Goal: Task Accomplishment & Management: Manage account settings

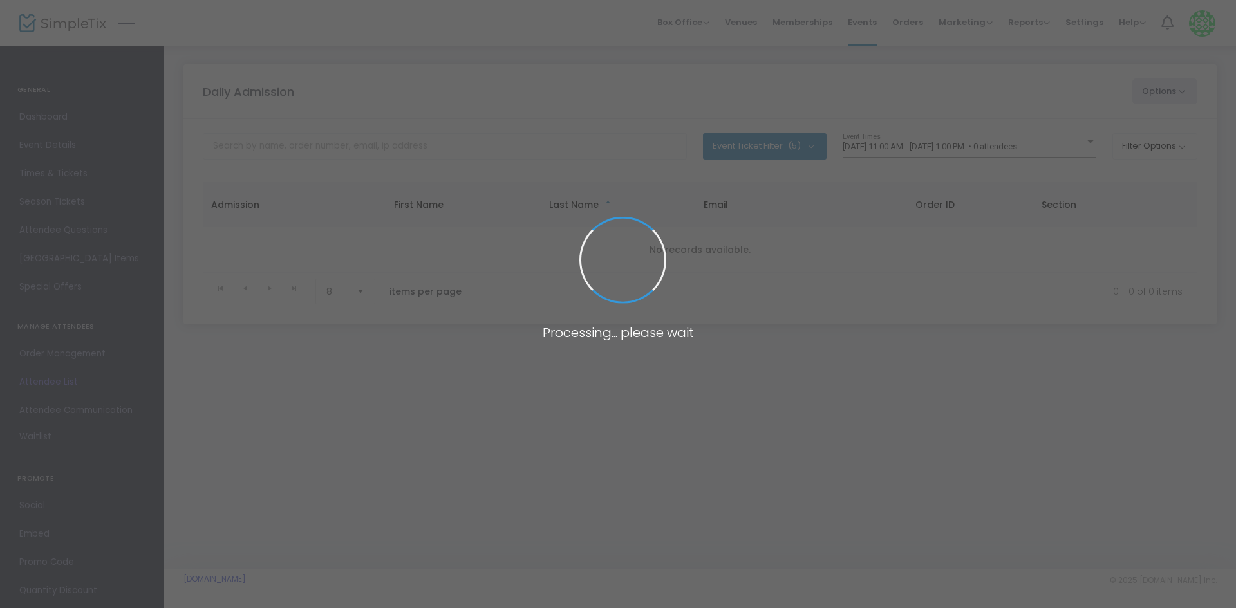
click at [923, 142] on body "Processing... please wait Box Office Sell Tickets Bookings Sell Season Pass Ven…" at bounding box center [618, 304] width 1236 height 608
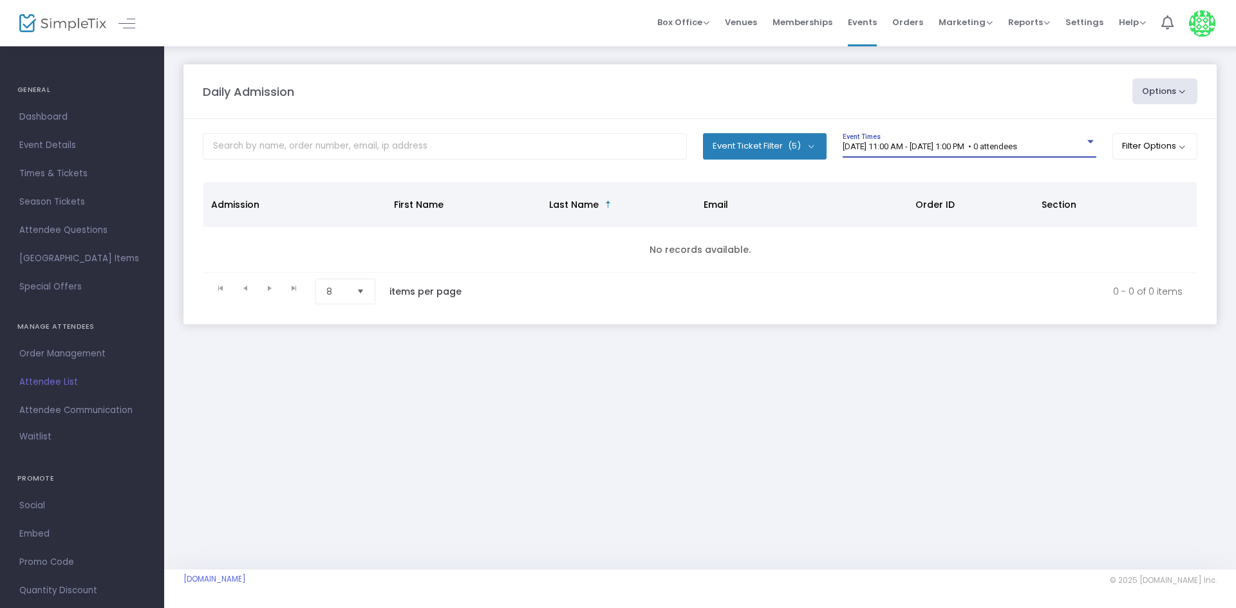
click at [923, 142] on span "8/18/2025 @ 11:00 AM - 8/18/2025 @ 1:00 PM • 0 attendees" at bounding box center [930, 147] width 174 height 10
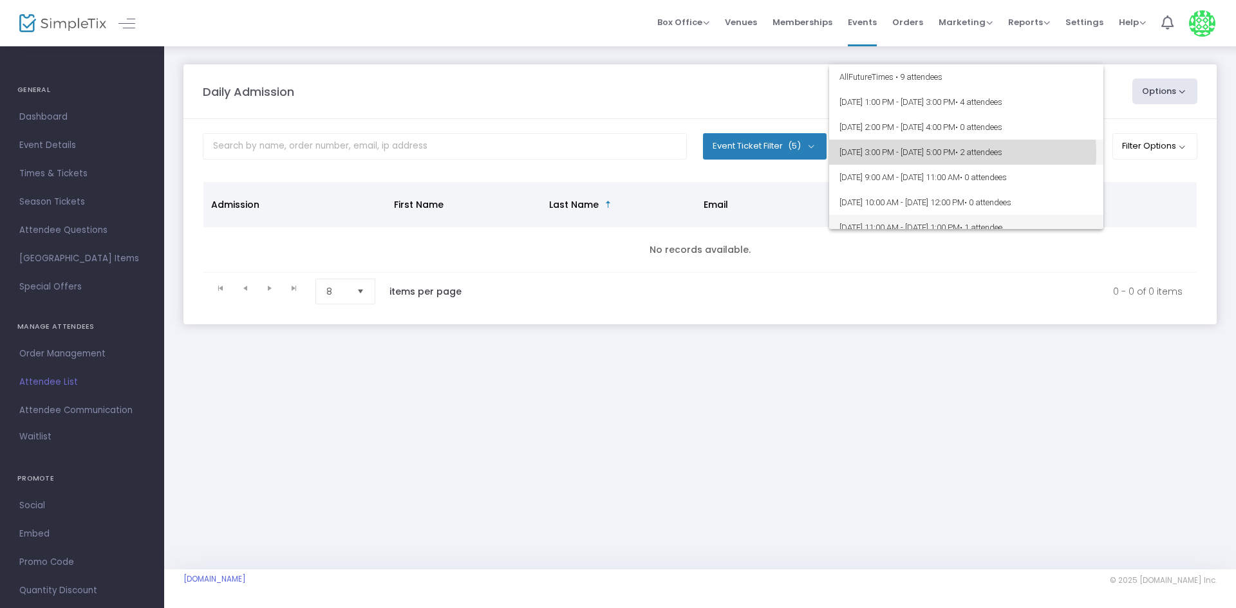
click at [950, 153] on span "8/16/2025 @ 3:00 PM - 8/16/2025 @ 5:00 PM • 2 attendees" at bounding box center [967, 152] width 254 height 25
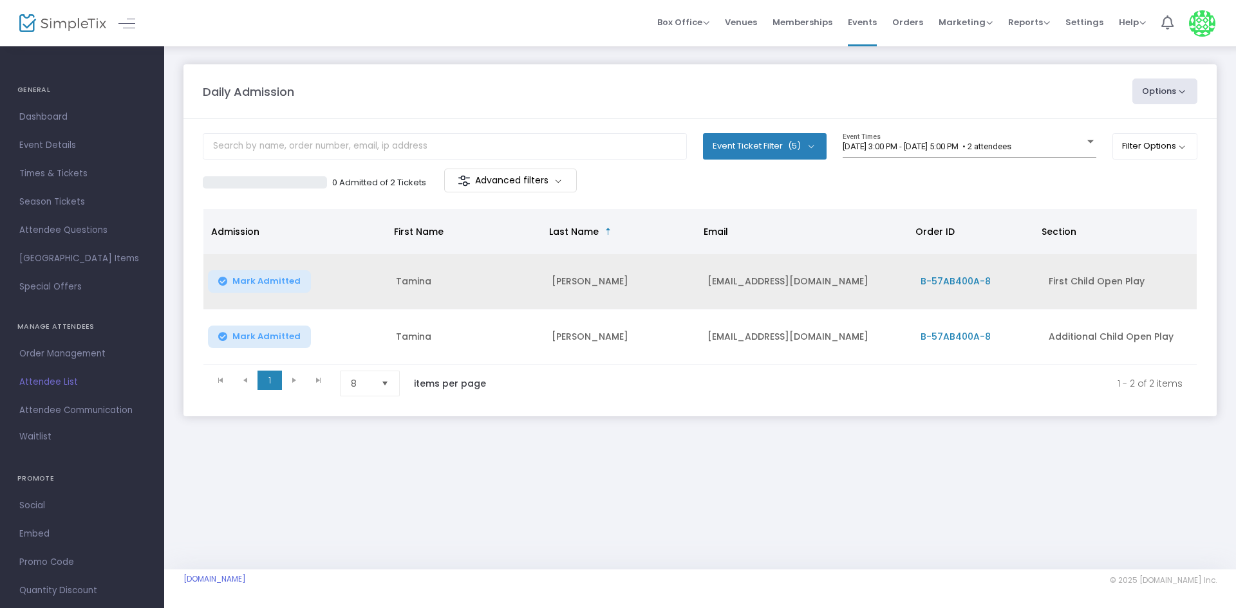
click at [955, 275] on span "B-57AB400A-8" at bounding box center [956, 281] width 70 height 13
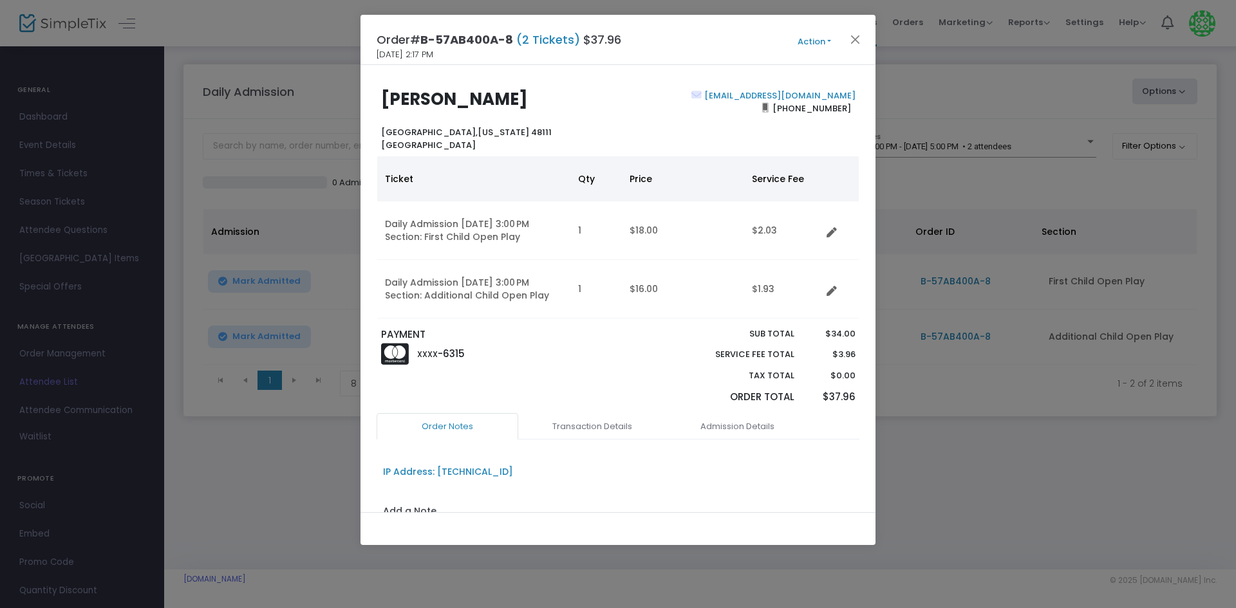
click at [301, 476] on ngb-modal-window "Order# B-57AB400A-8 (2 Tickets) $37.96 8/16/2025 2:17 PM Action Mark Admitted E…" at bounding box center [618, 304] width 1236 height 608
click at [849, 33] on button "Close" at bounding box center [855, 39] width 17 height 17
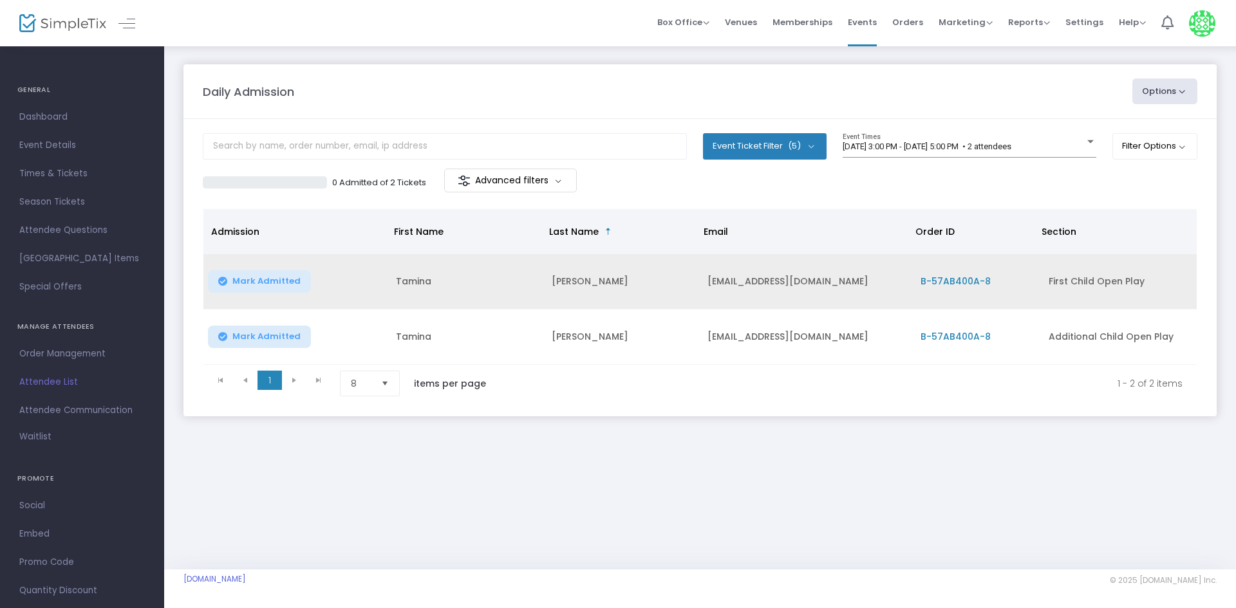
click at [945, 280] on span "B-57AB400A-8" at bounding box center [956, 281] width 70 height 13
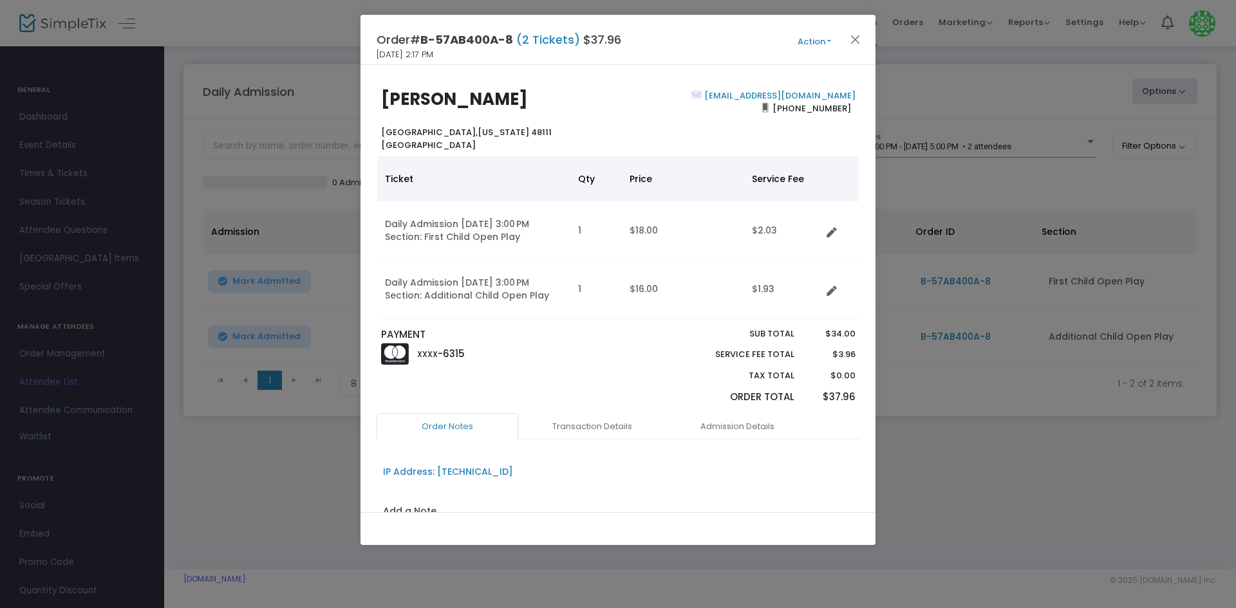
click at [818, 42] on button "Action" at bounding box center [814, 42] width 77 height 14
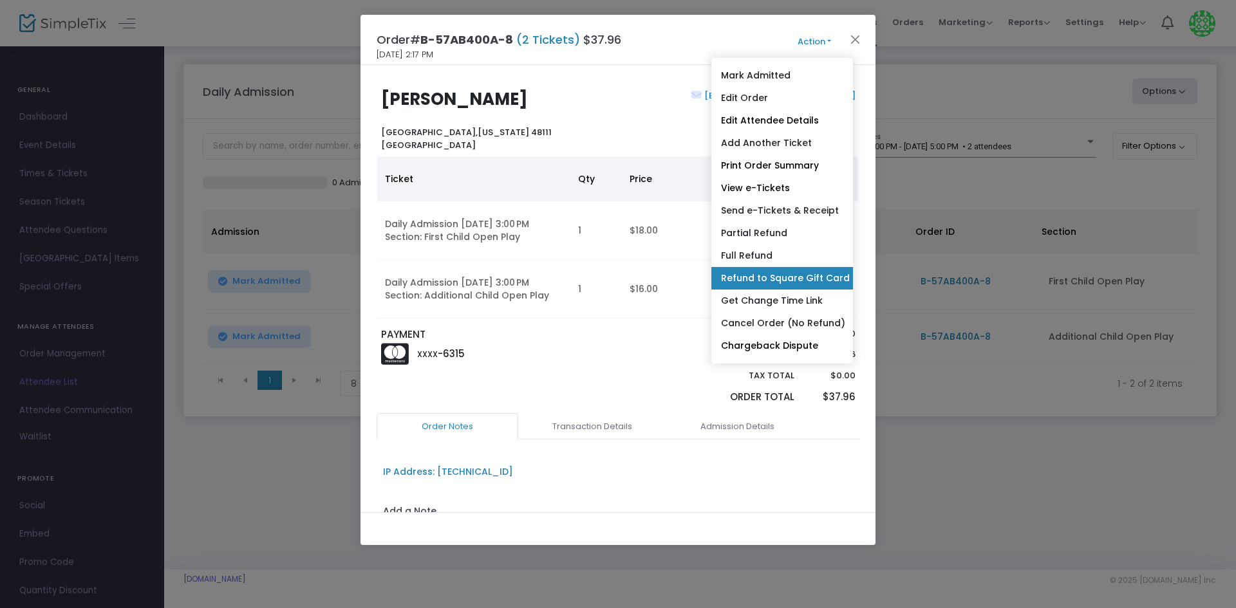
click at [784, 280] on link "Refund to Square Gift Card" at bounding box center [782, 278] width 142 height 23
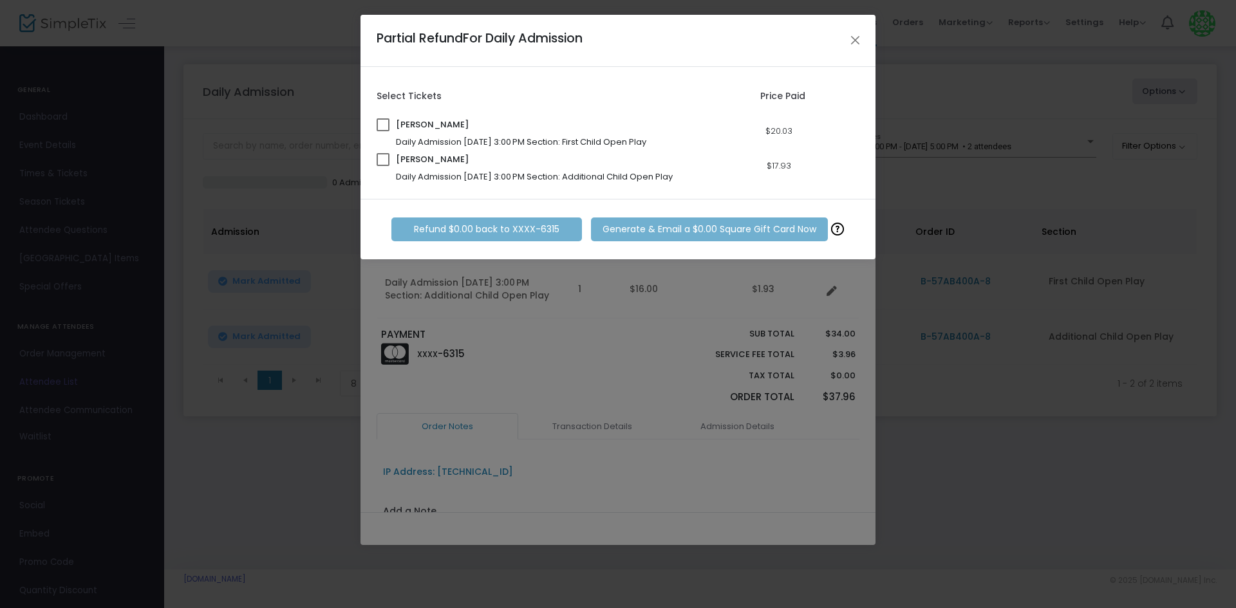
click at [385, 127] on span at bounding box center [383, 124] width 13 height 13
click at [383, 131] on input "checkbox" at bounding box center [382, 131] width 1 height 1
checkbox input "true"
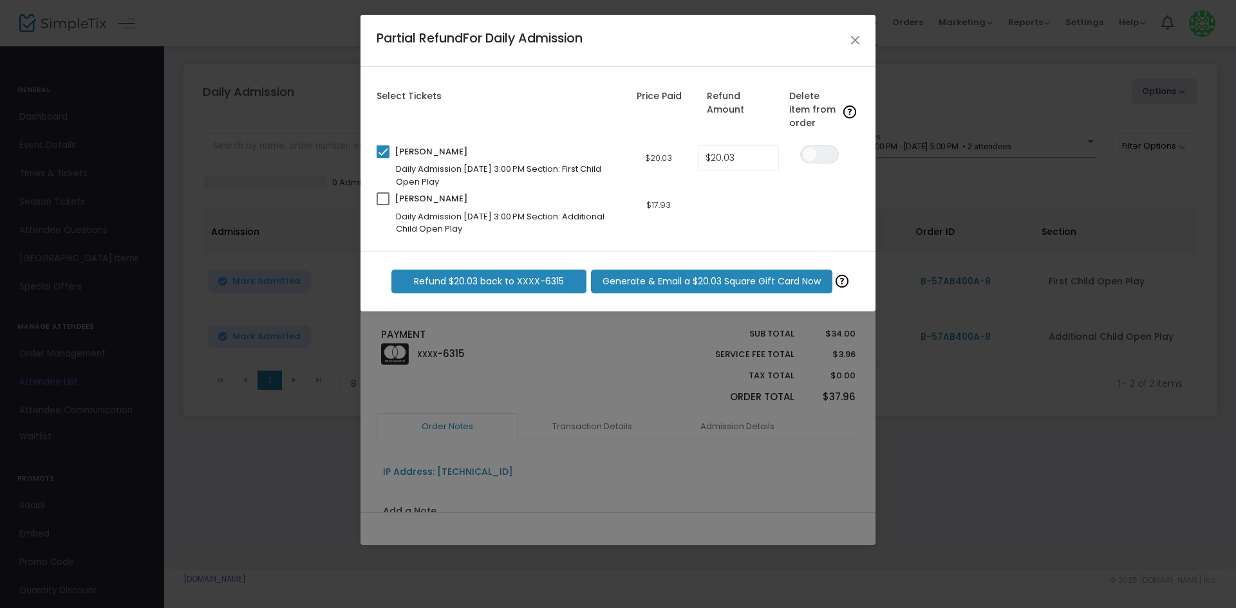
click at [379, 203] on span at bounding box center [383, 198] width 13 height 13
click at [382, 205] on input "checkbox" at bounding box center [382, 205] width 1 height 1
checkbox input "true"
click at [670, 285] on span "Generate & Email a $37.96 Square Gift Card Now" at bounding box center [712, 282] width 219 height 14
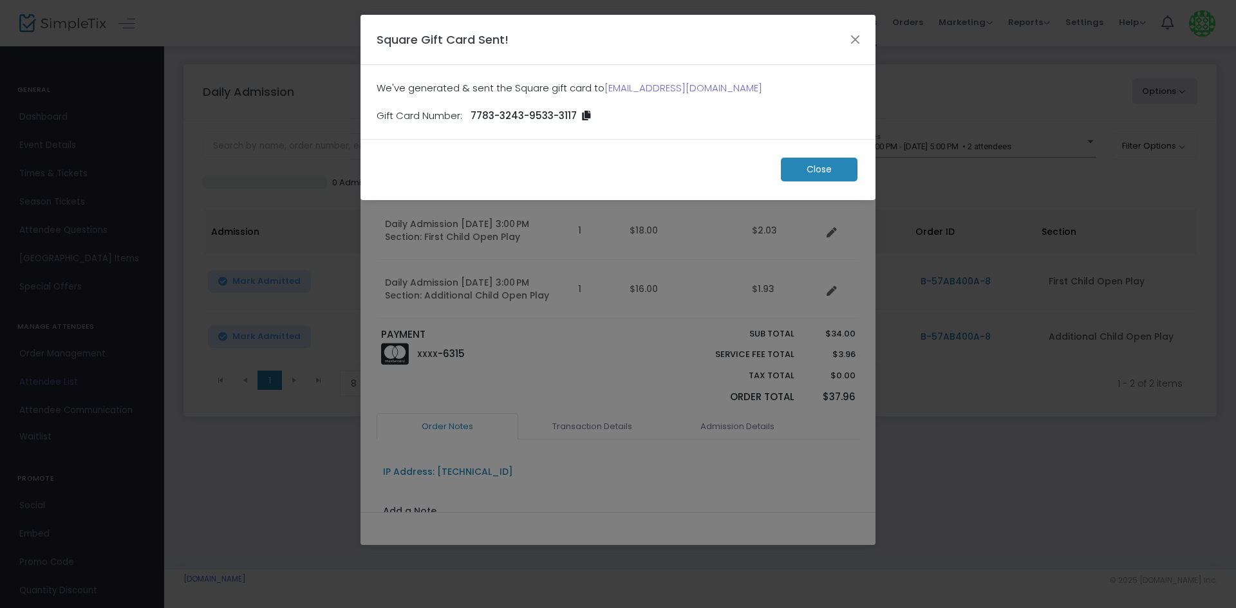
click at [795, 176] on m-button "Close" at bounding box center [819, 170] width 77 height 24
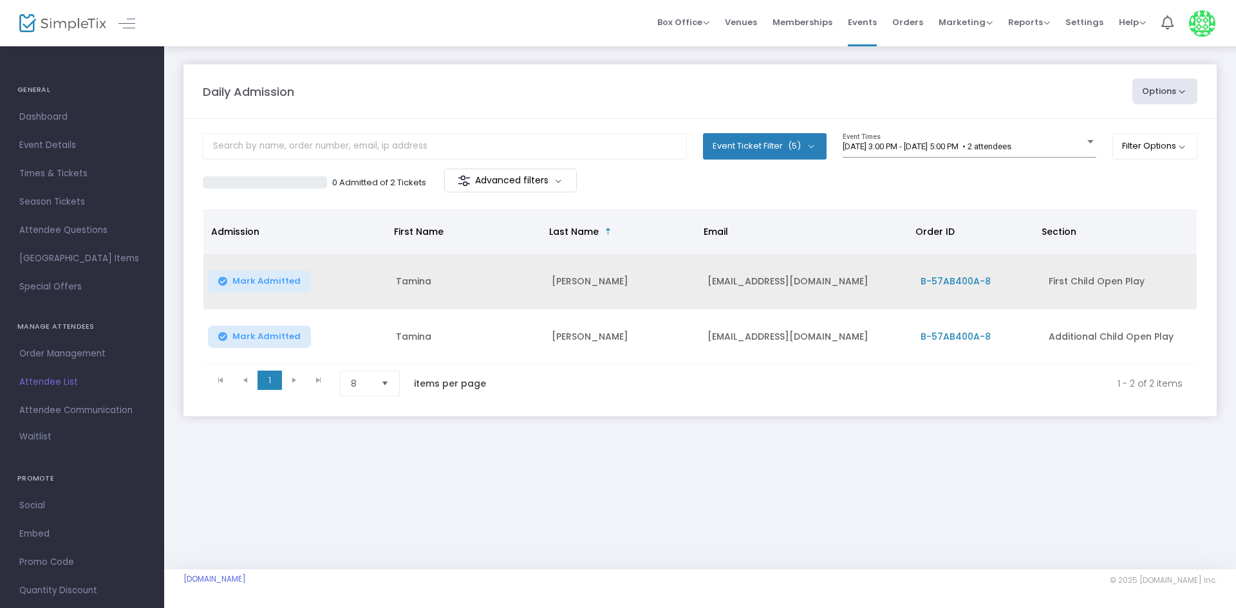
click at [967, 278] on span "B-57AB400A-8" at bounding box center [956, 281] width 70 height 13
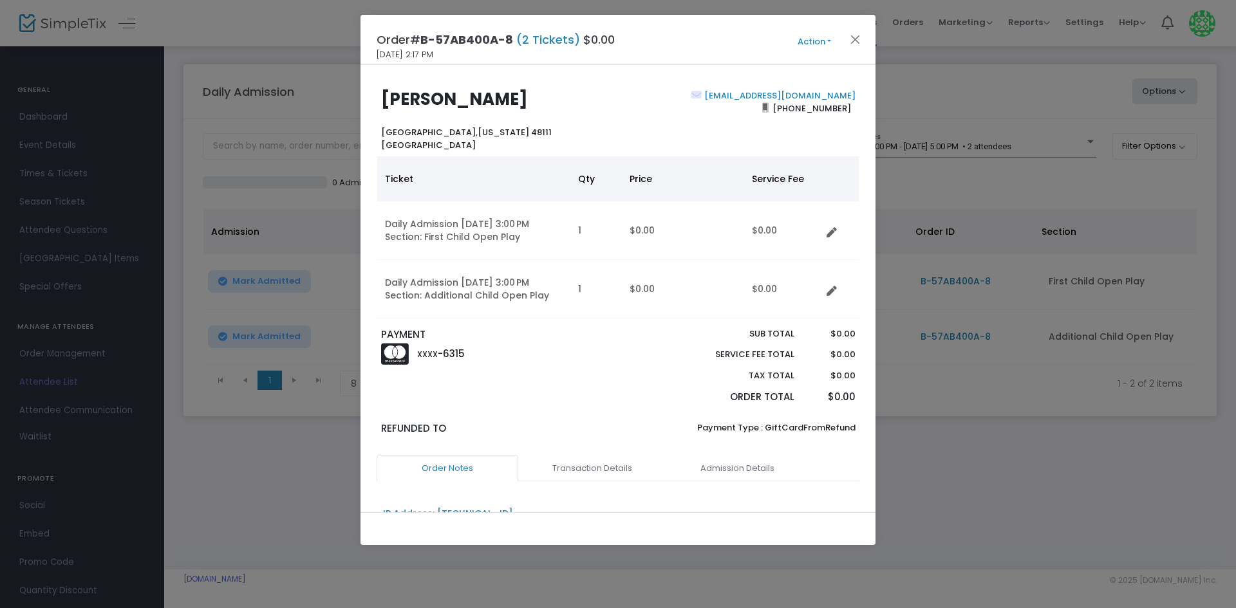
click at [815, 39] on button "Action" at bounding box center [814, 42] width 77 height 14
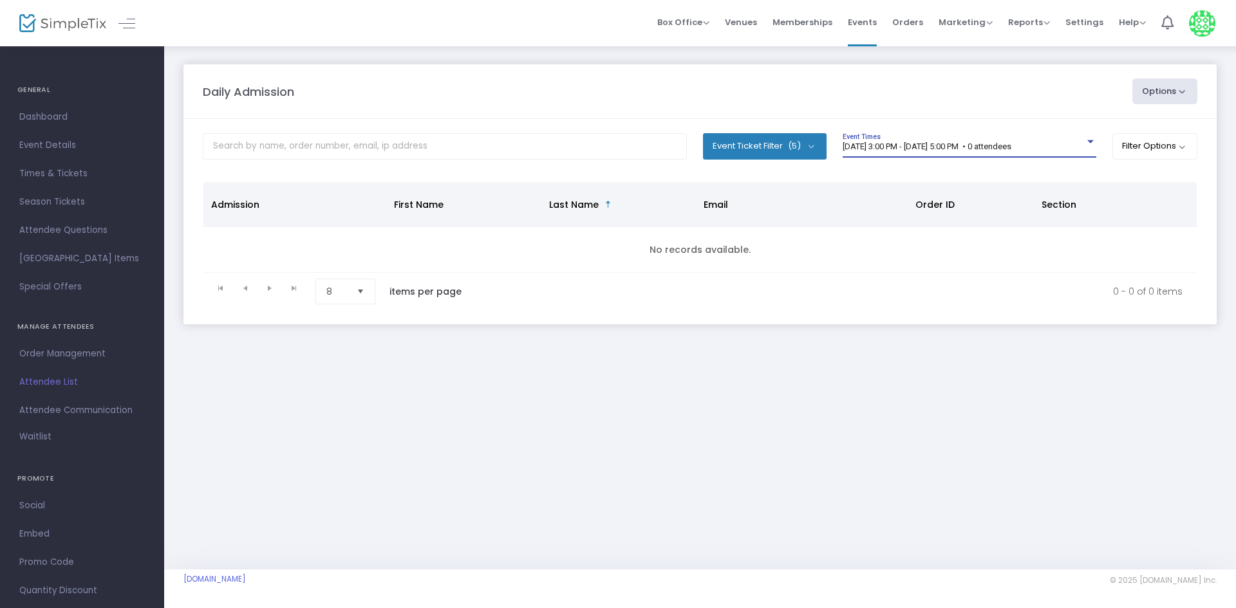
click at [1010, 145] on span "[DATE] 3:00 PM - [DATE] 5:00 PM • 0 attendees" at bounding box center [927, 147] width 169 height 10
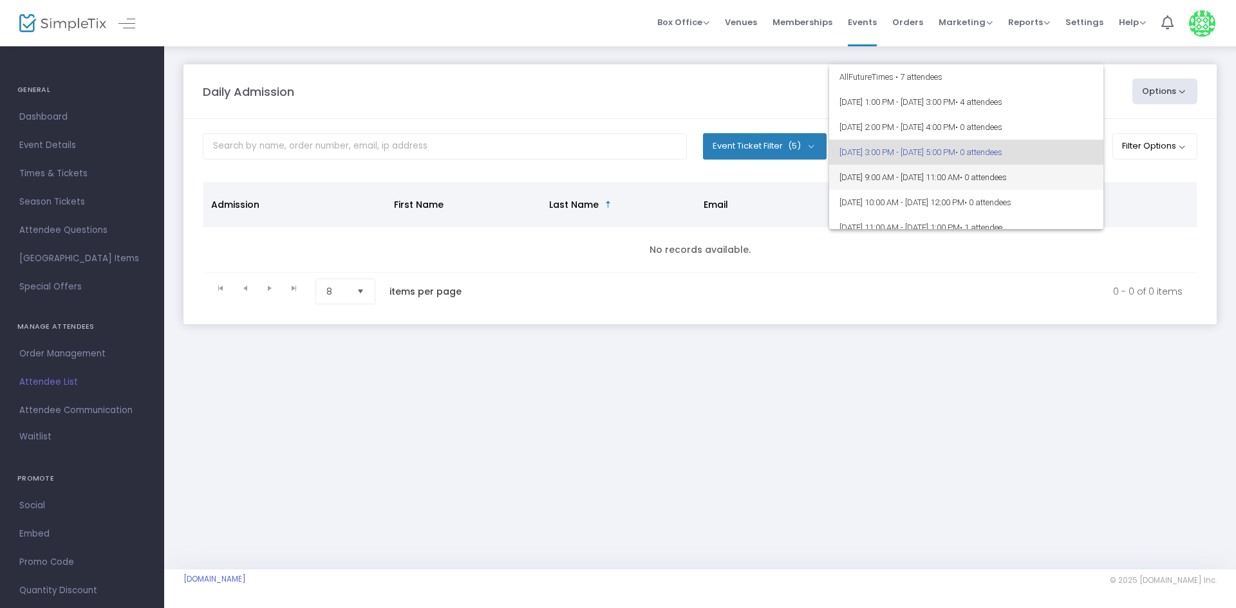
scroll to position [6, 0]
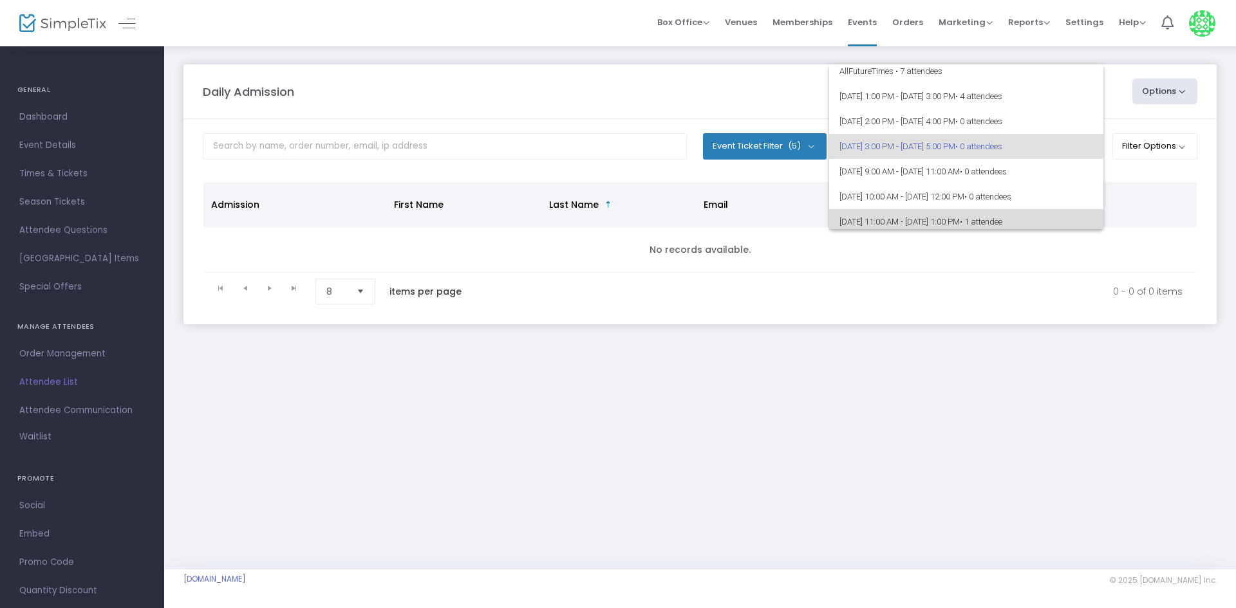
click at [1002, 218] on span "• 1 attendee" at bounding box center [981, 222] width 42 height 10
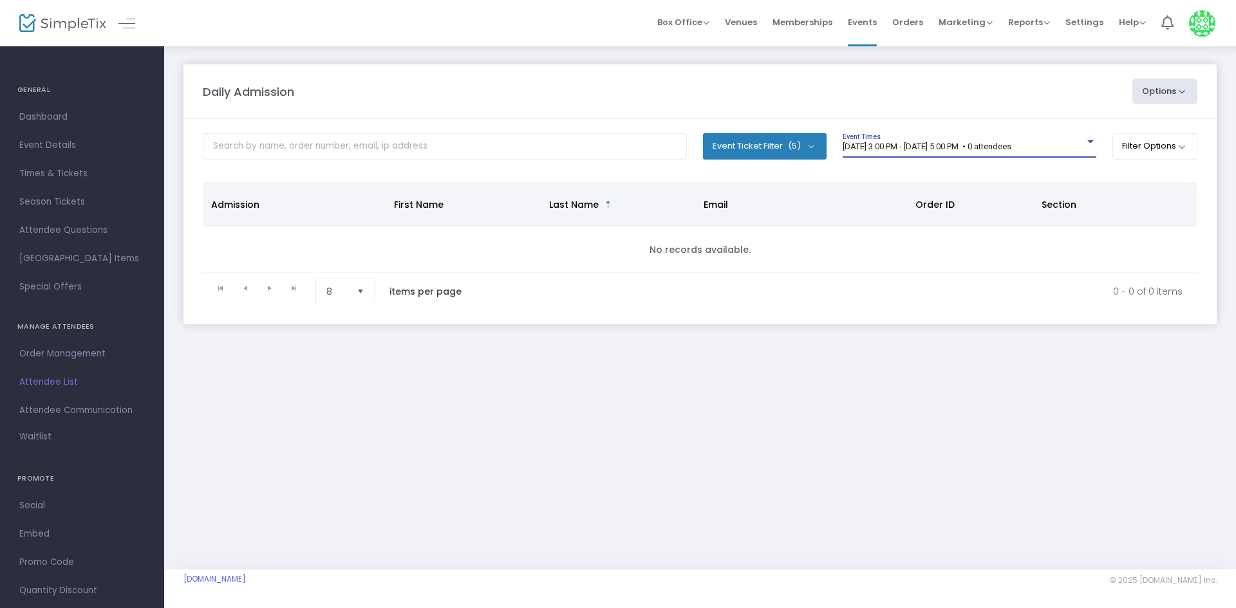
scroll to position [11, 0]
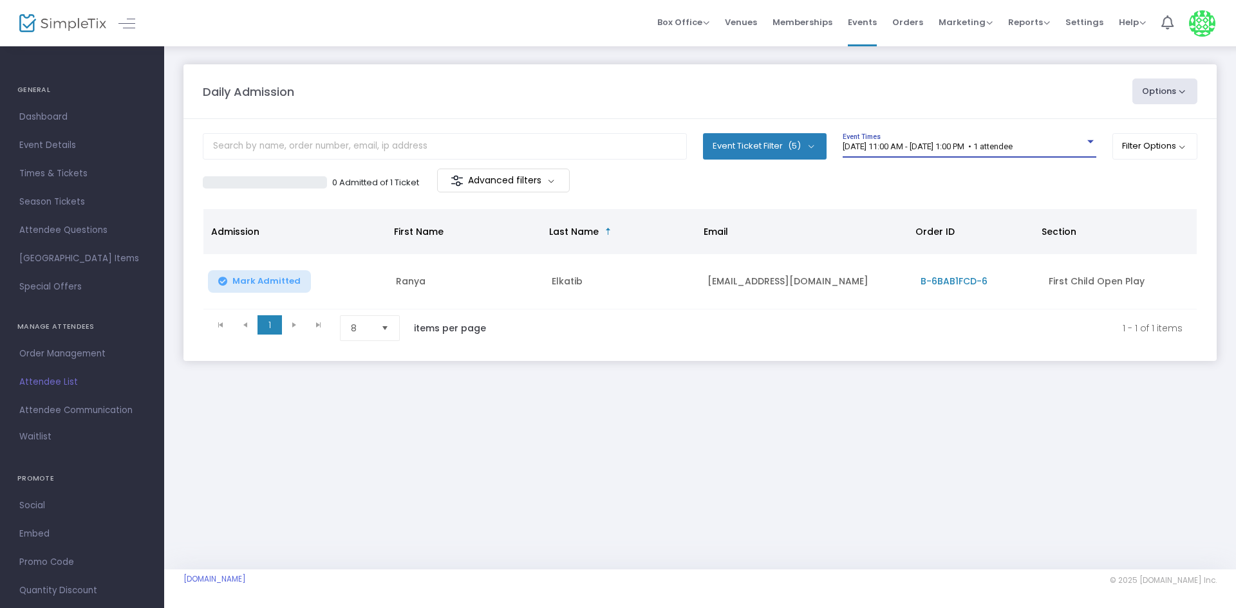
click at [1013, 144] on span "8/17/2025 @ 11:00 AM - 8/17/2025 @ 1:00 PM • 1 attendee" at bounding box center [928, 147] width 170 height 10
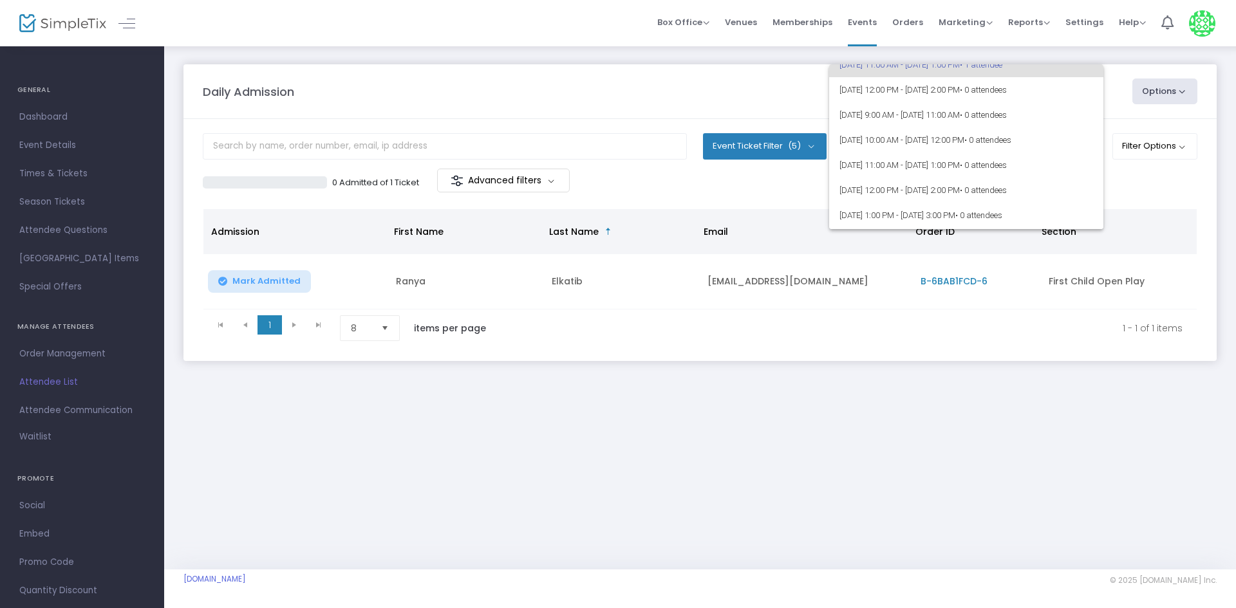
scroll to position [193, 0]
click at [968, 500] on div at bounding box center [618, 304] width 1236 height 608
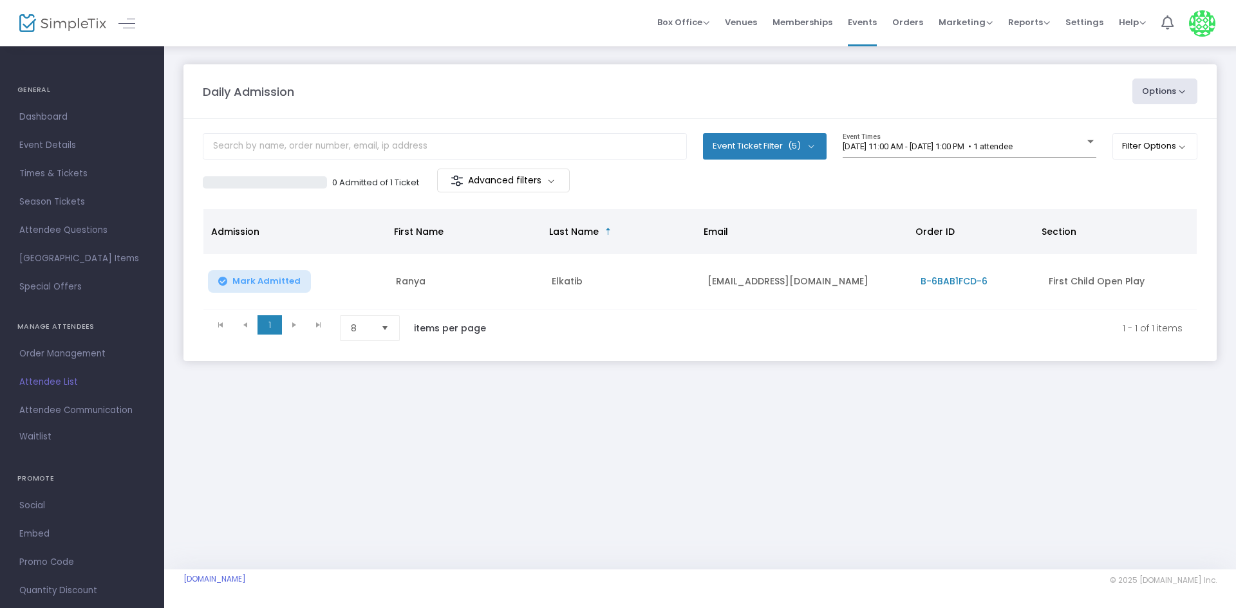
click at [615, 63] on div "Daily Admission Options Import Attendees Export List Print Name Tags Export to …" at bounding box center [700, 225] width 1072 height 361
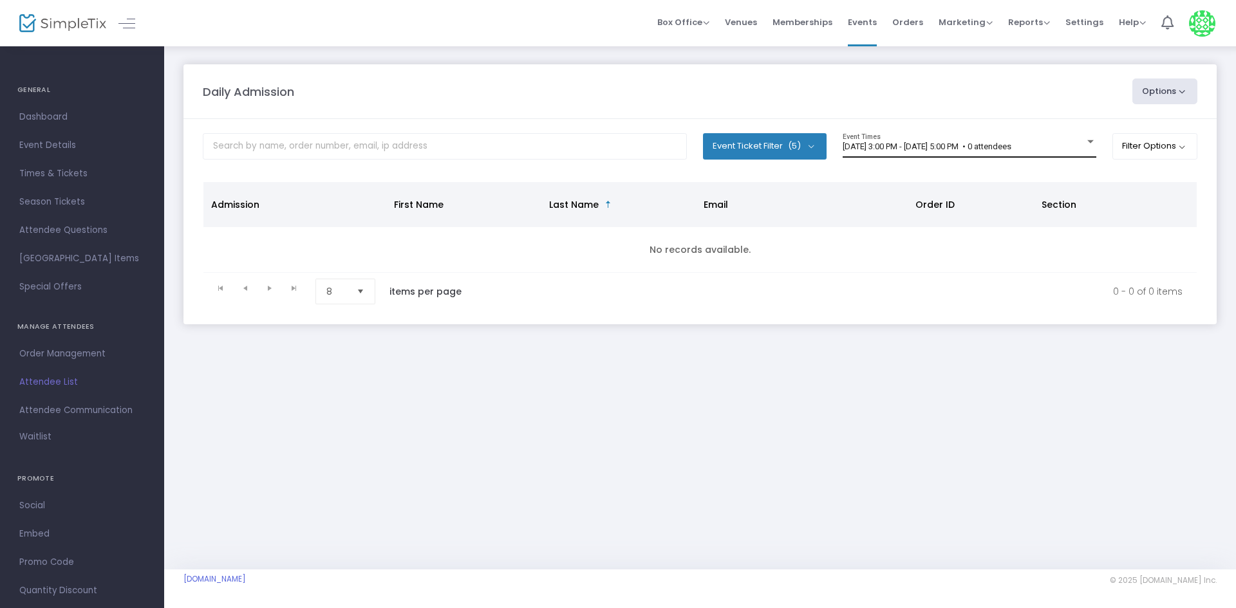
click at [1011, 144] on span "[DATE] 3:00 PM - [DATE] 5:00 PM • 0 attendees" at bounding box center [927, 147] width 169 height 10
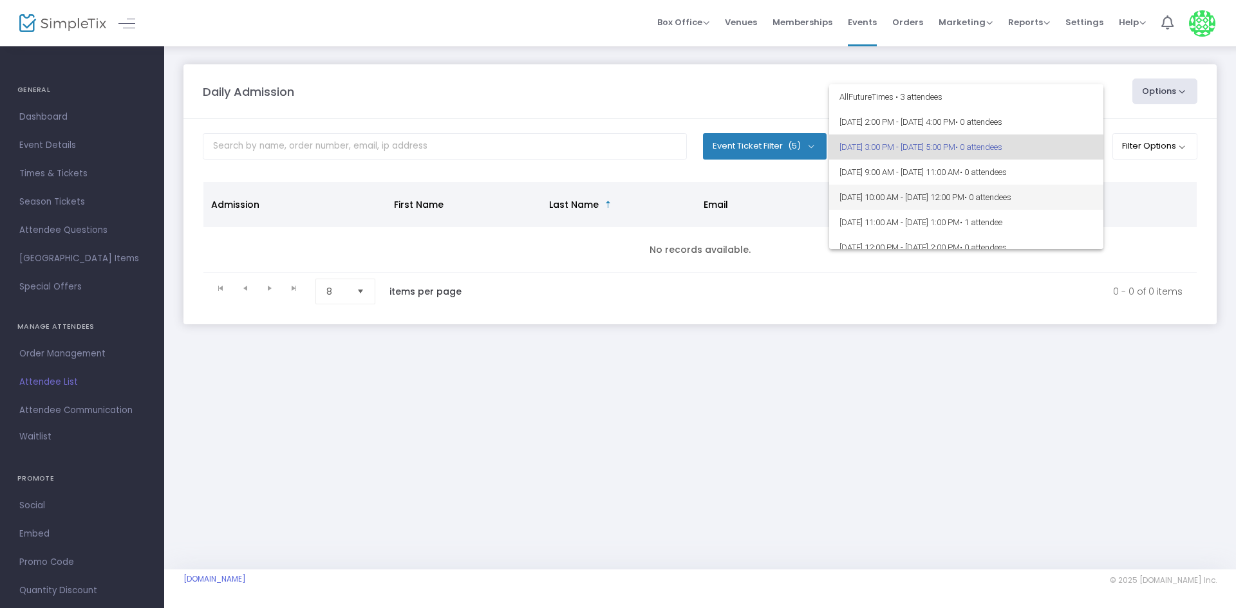
scroll to position [64, 0]
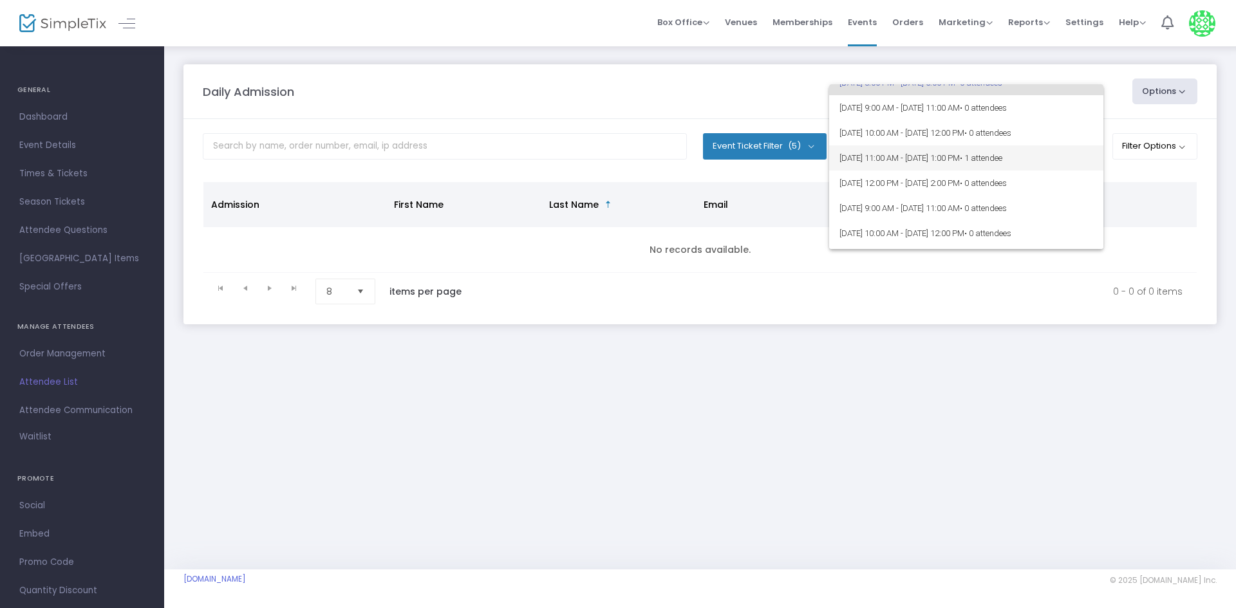
click at [1047, 169] on span "8/17/2025 @ 11:00 AM - 8/17/2025 @ 1:00 PM • 1 attendee" at bounding box center [967, 157] width 254 height 25
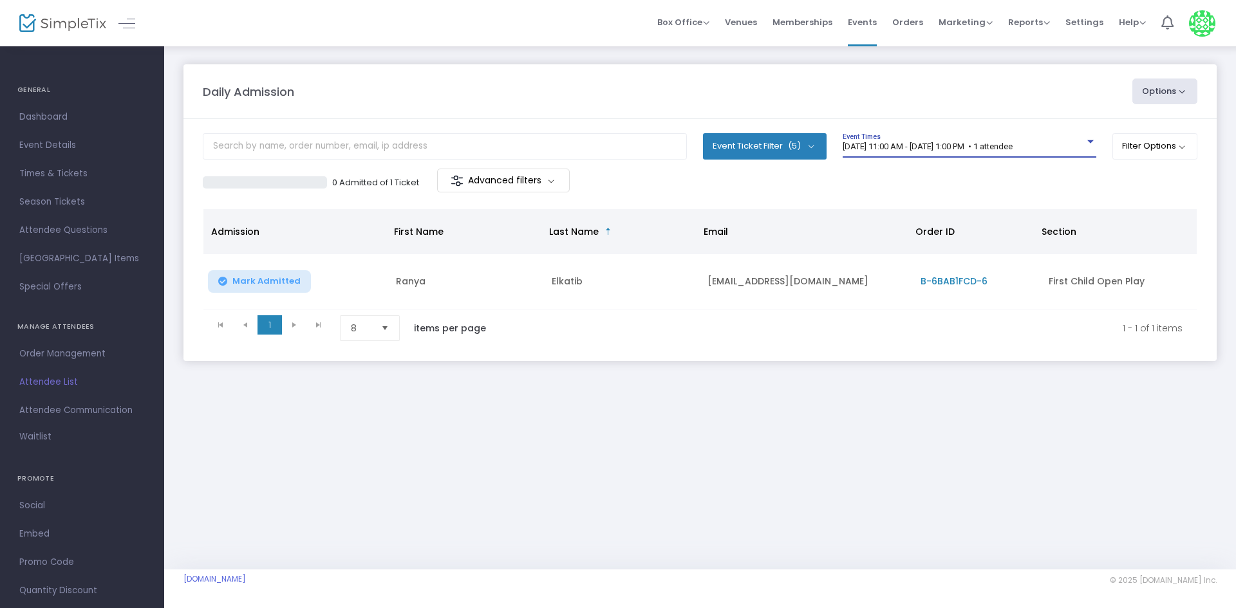
click at [1013, 151] on span "8/17/2025 @ 11:00 AM - 8/17/2025 @ 1:00 PM • 1 attendee" at bounding box center [928, 147] width 170 height 10
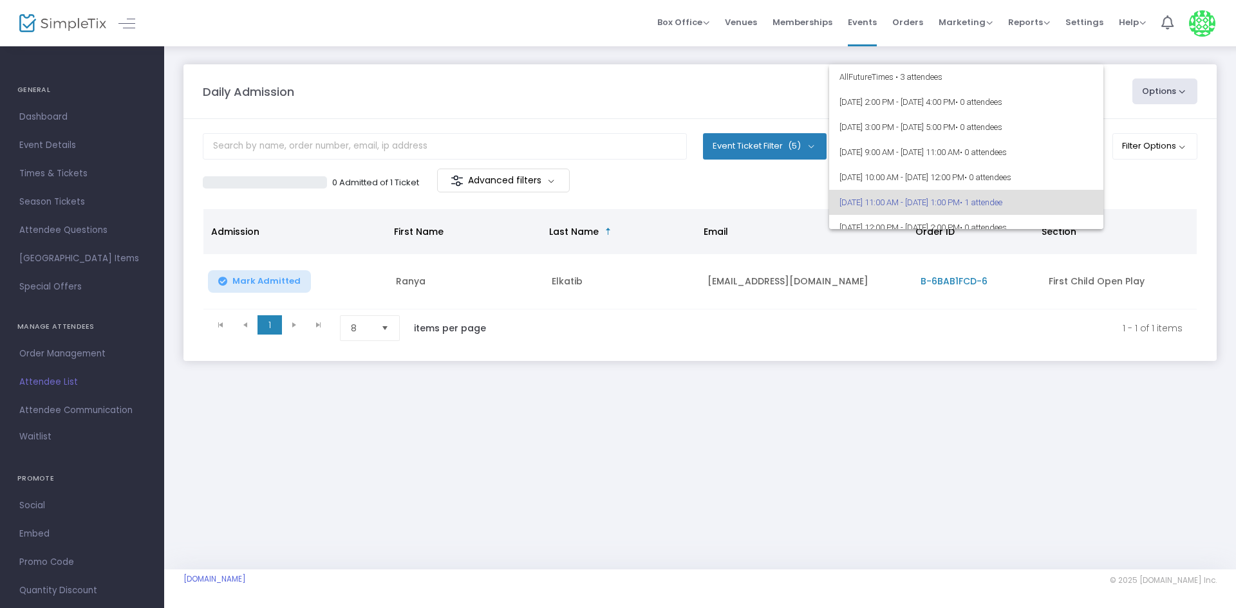
scroll to position [56, 0]
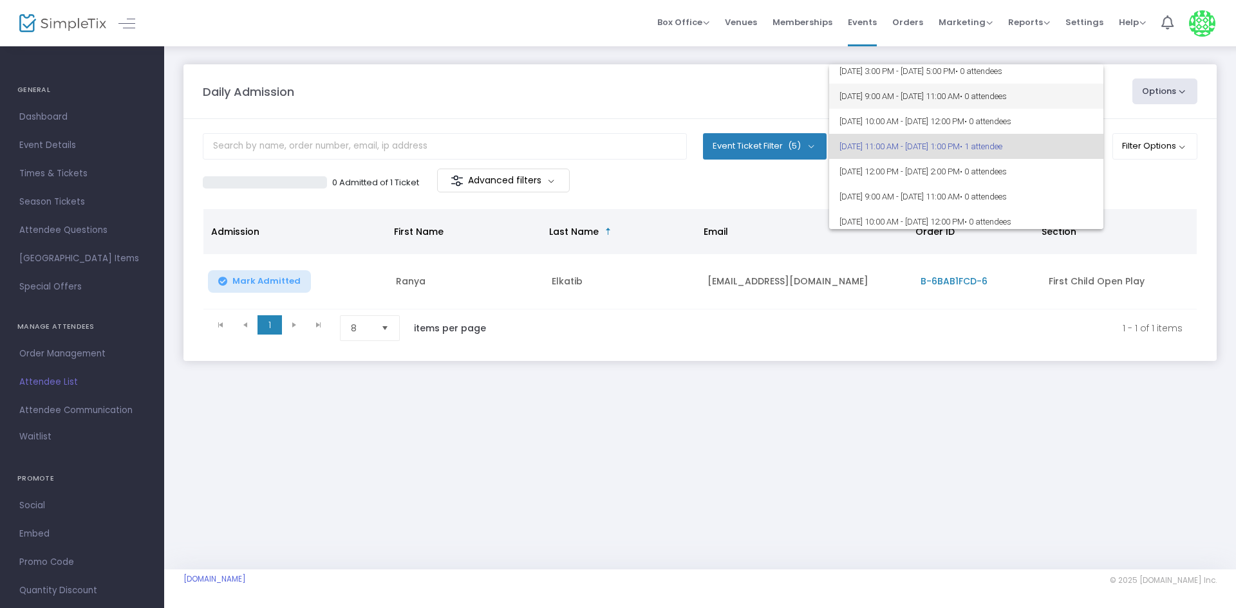
click at [1007, 99] on span "• 0 attendees" at bounding box center [983, 96] width 47 height 10
